Goal: Transaction & Acquisition: Purchase product/service

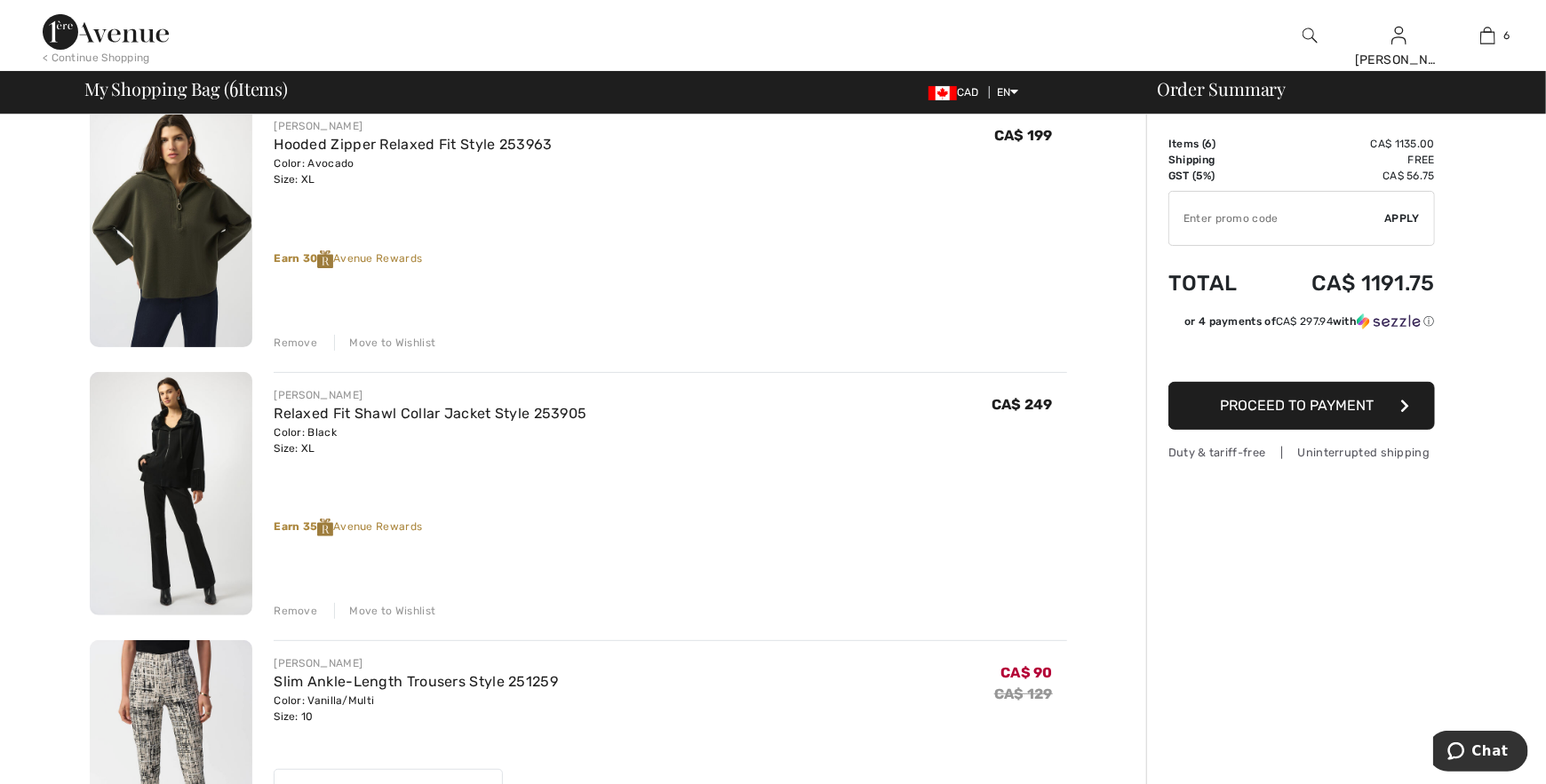
scroll to position [157, 0]
click at [346, 407] on link "Relaxed Fit Shawl Collar Jacket Style 253905" at bounding box center [430, 413] width 313 height 17
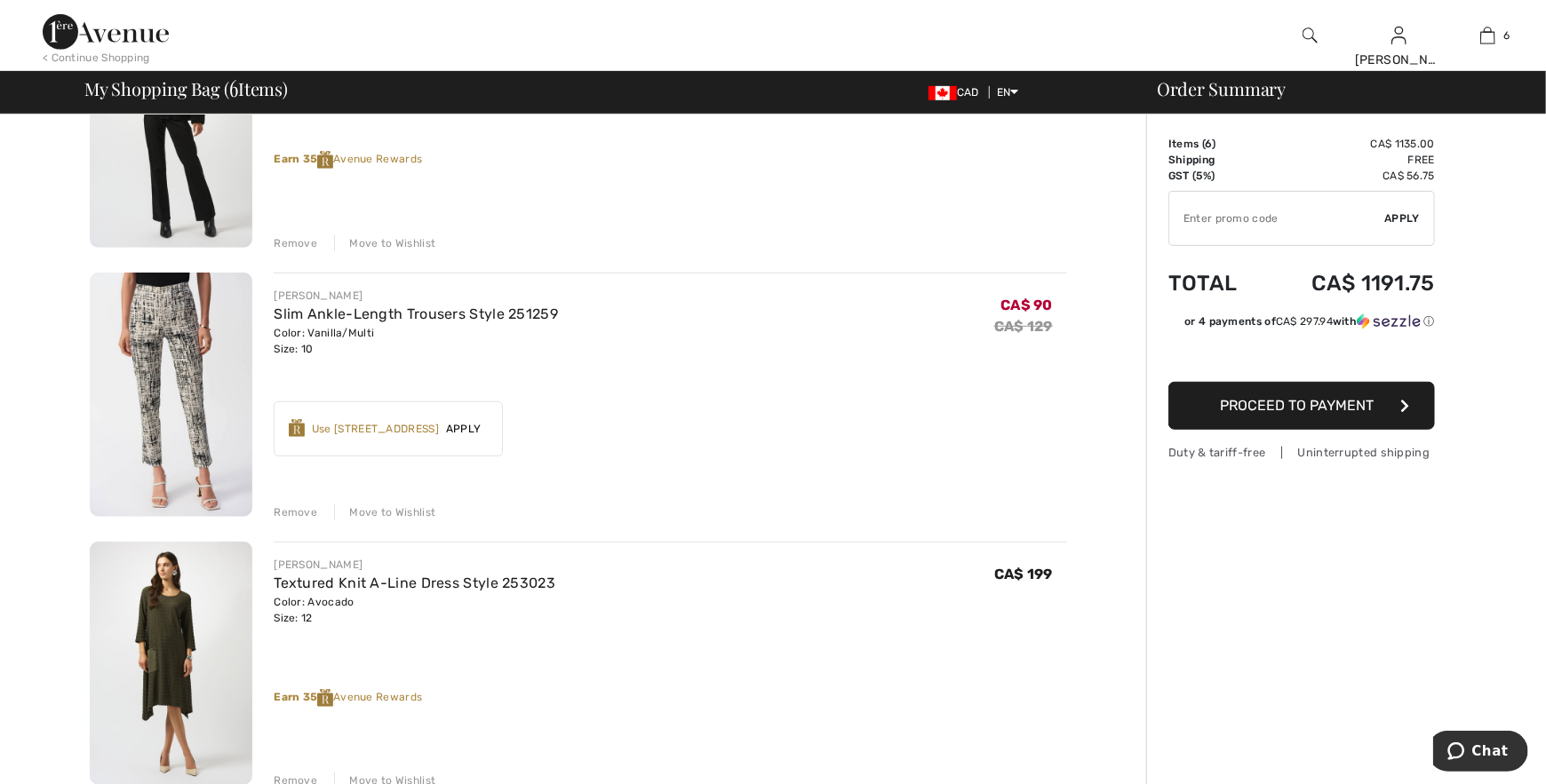
scroll to position [525, 0]
click at [302, 512] on div "Remove" at bounding box center [296, 512] width 43 height 16
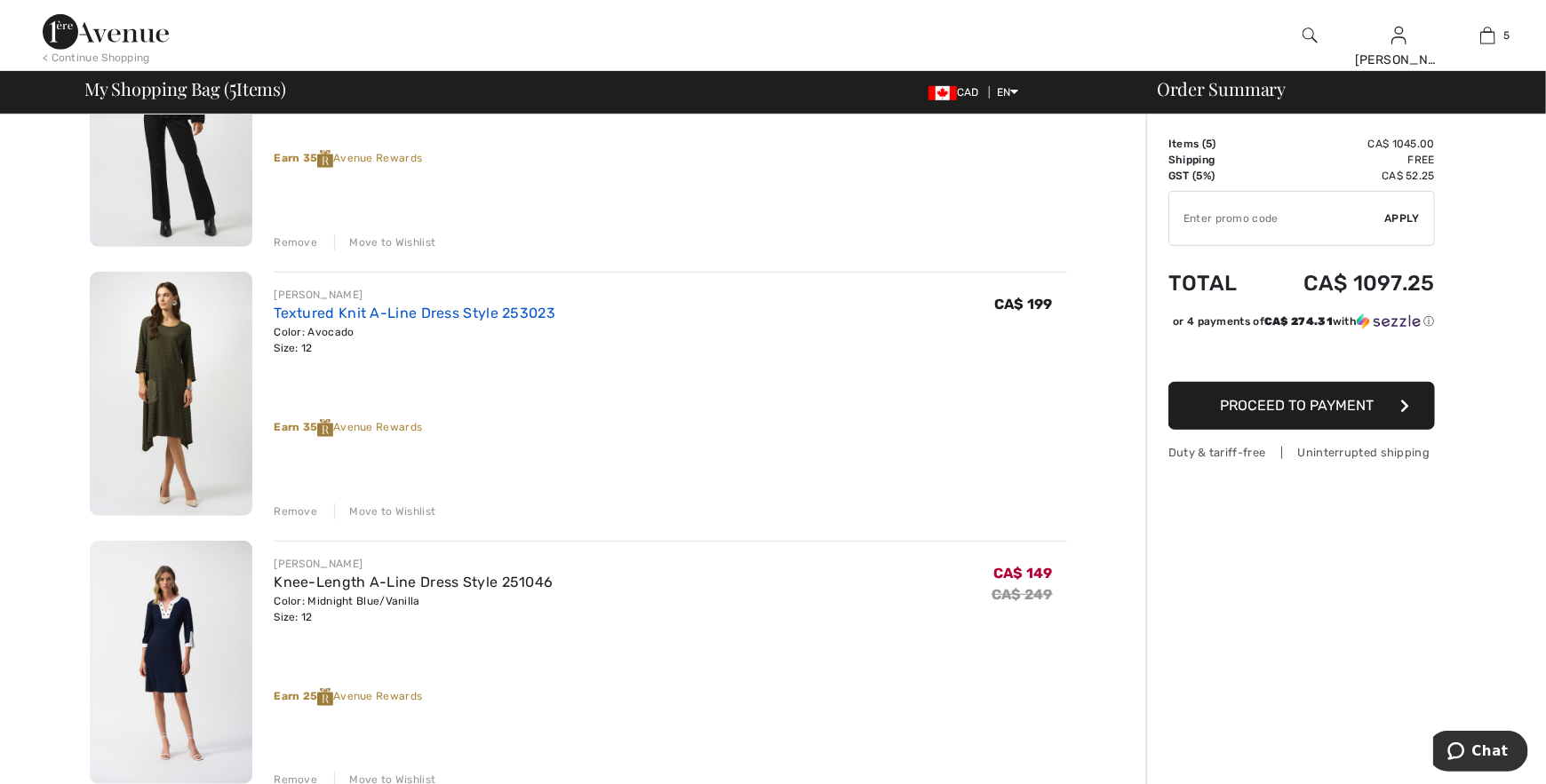
click at [362, 308] on link "Textured Knit A-Line Dress Style 253023" at bounding box center [415, 313] width 281 height 17
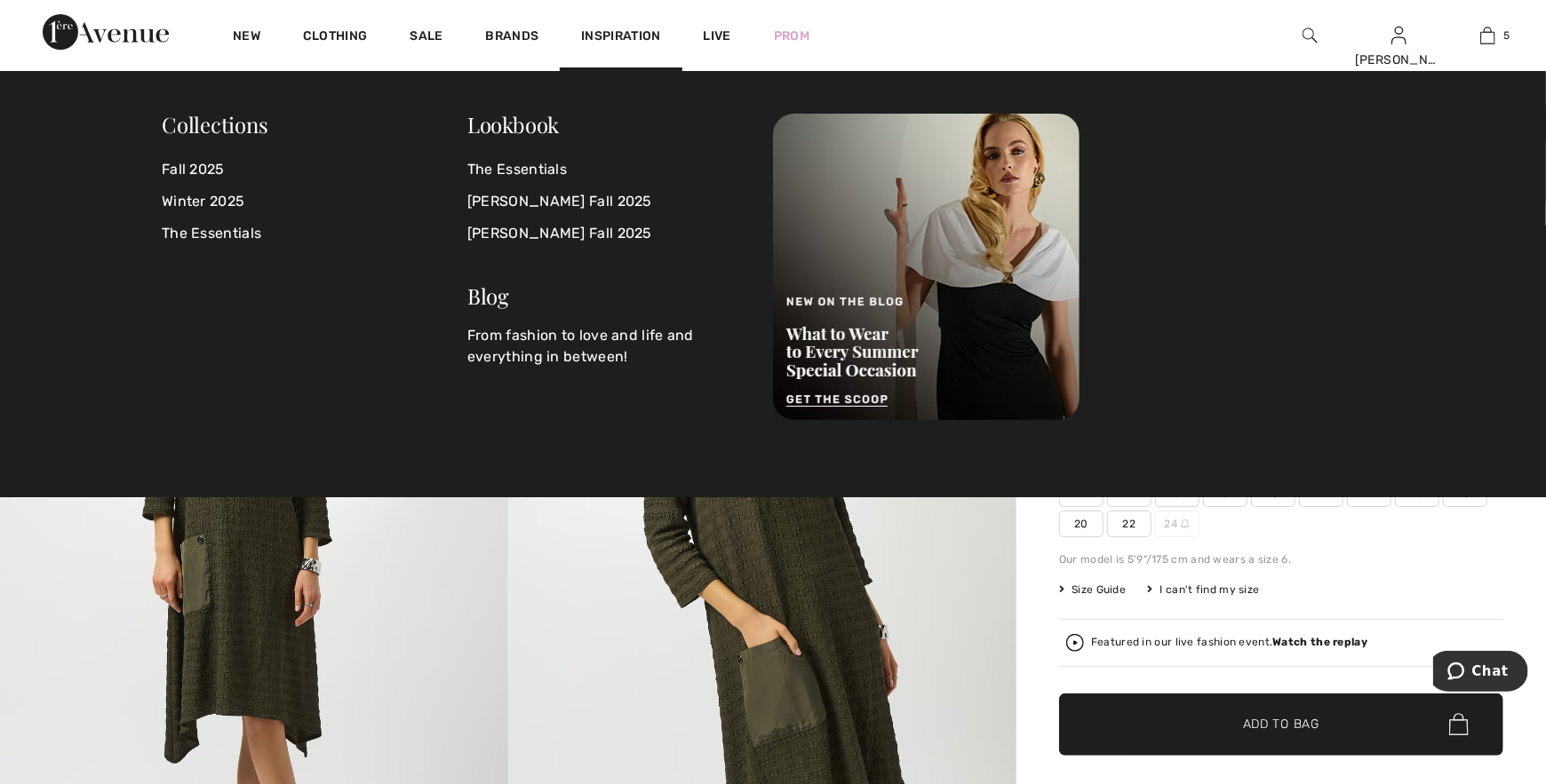
drag, startPoint x: 293, startPoint y: 635, endPoint x: 302, endPoint y: 590, distance: 45.9
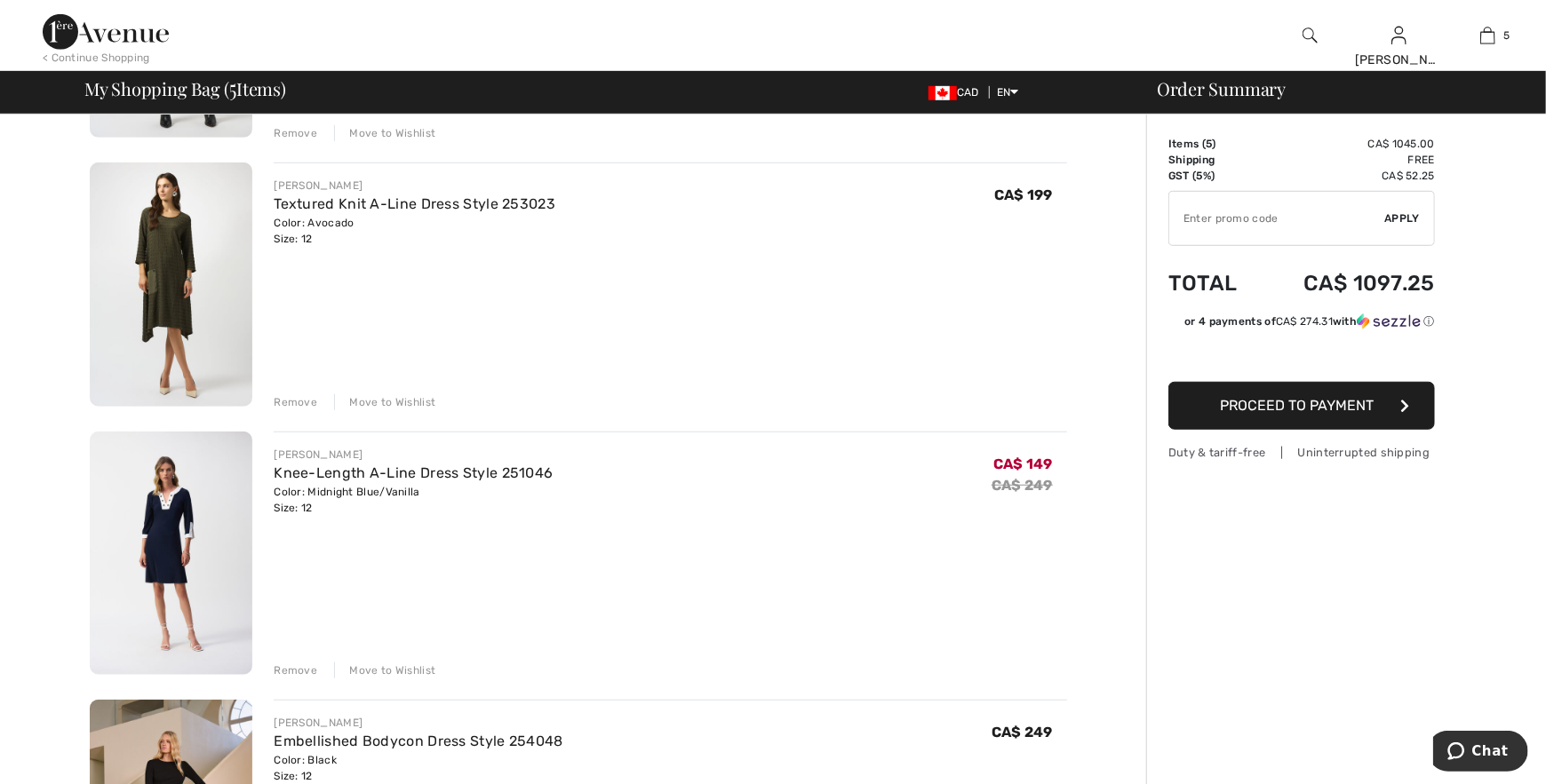
scroll to position [636, 0]
click at [288, 670] on div "Remove" at bounding box center [296, 670] width 43 height 16
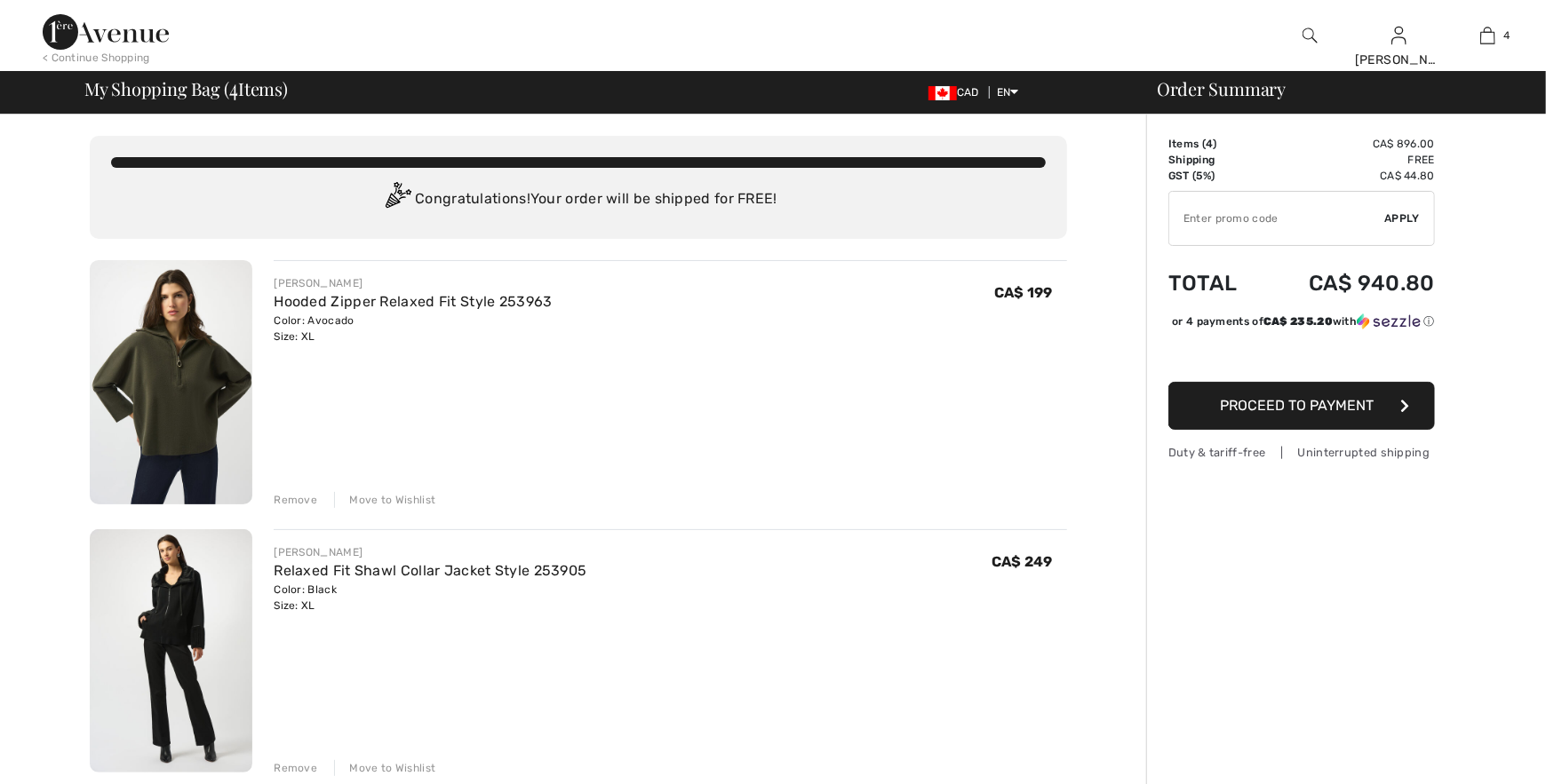
scroll to position [0, 0]
